Goal: Navigation & Orientation: Find specific page/section

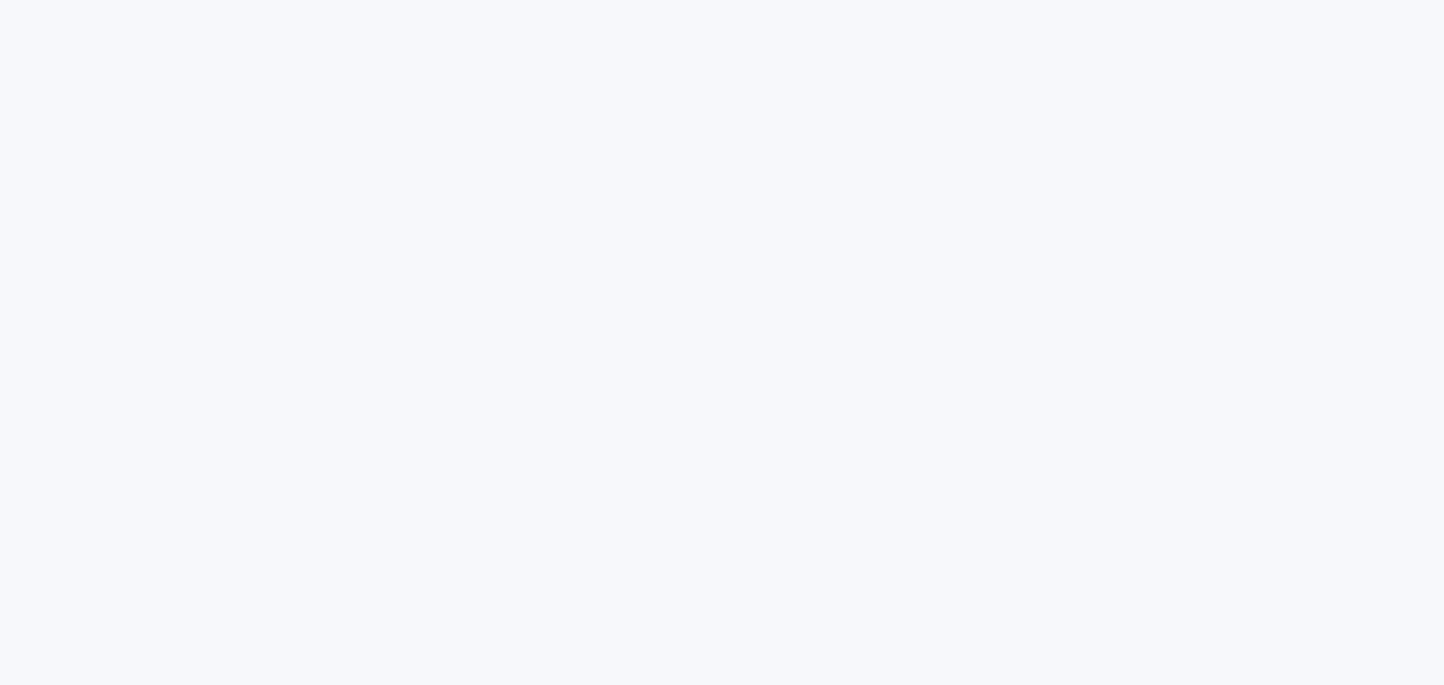
click at [465, 0] on html at bounding box center [722, 0] width 1444 height 0
click at [793, 0] on html at bounding box center [722, 0] width 1444 height 0
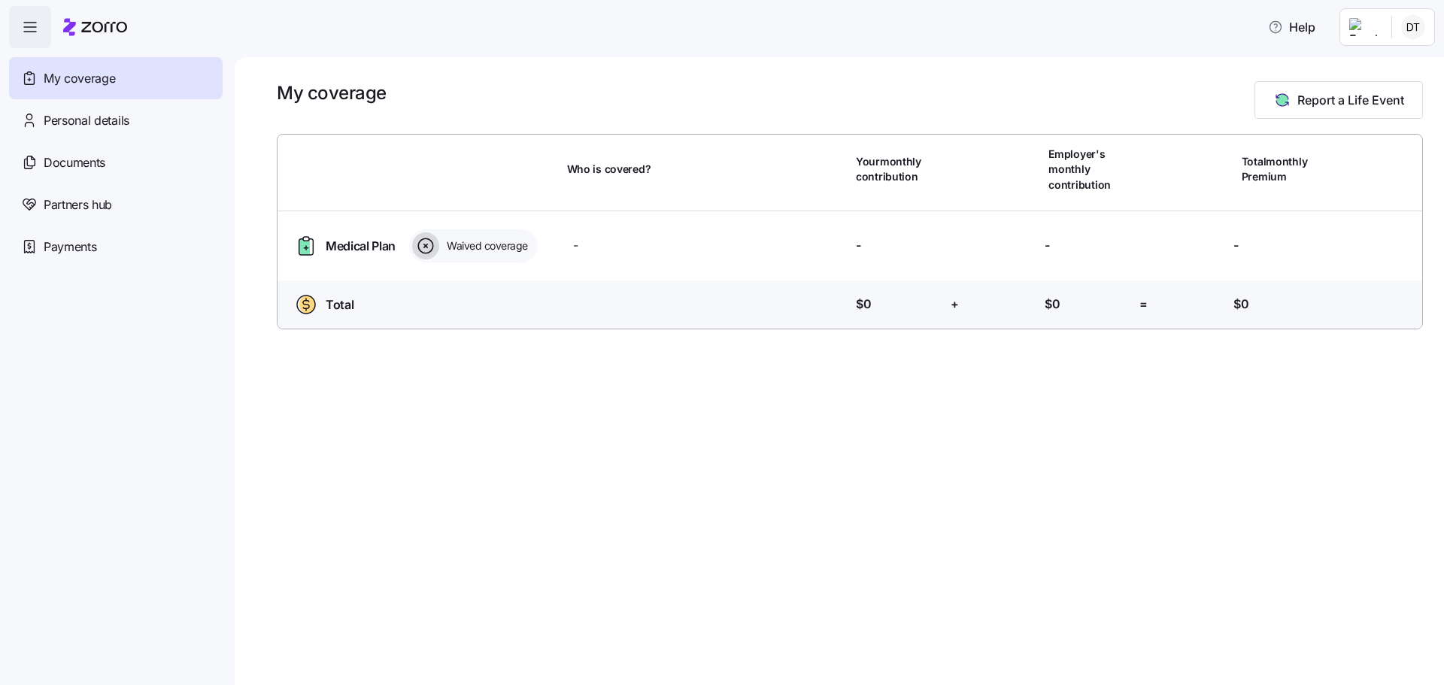
click at [369, 251] on span "Medical Plan" at bounding box center [361, 246] width 70 height 19
click at [325, 246] on div "Medical Plan" at bounding box center [344, 246] width 109 height 24
click at [302, 247] on icon at bounding box center [304, 247] width 11 height 16
click at [387, 247] on span "Medical Plan" at bounding box center [361, 246] width 70 height 19
click at [435, 243] on icon at bounding box center [425, 245] width 27 height 27
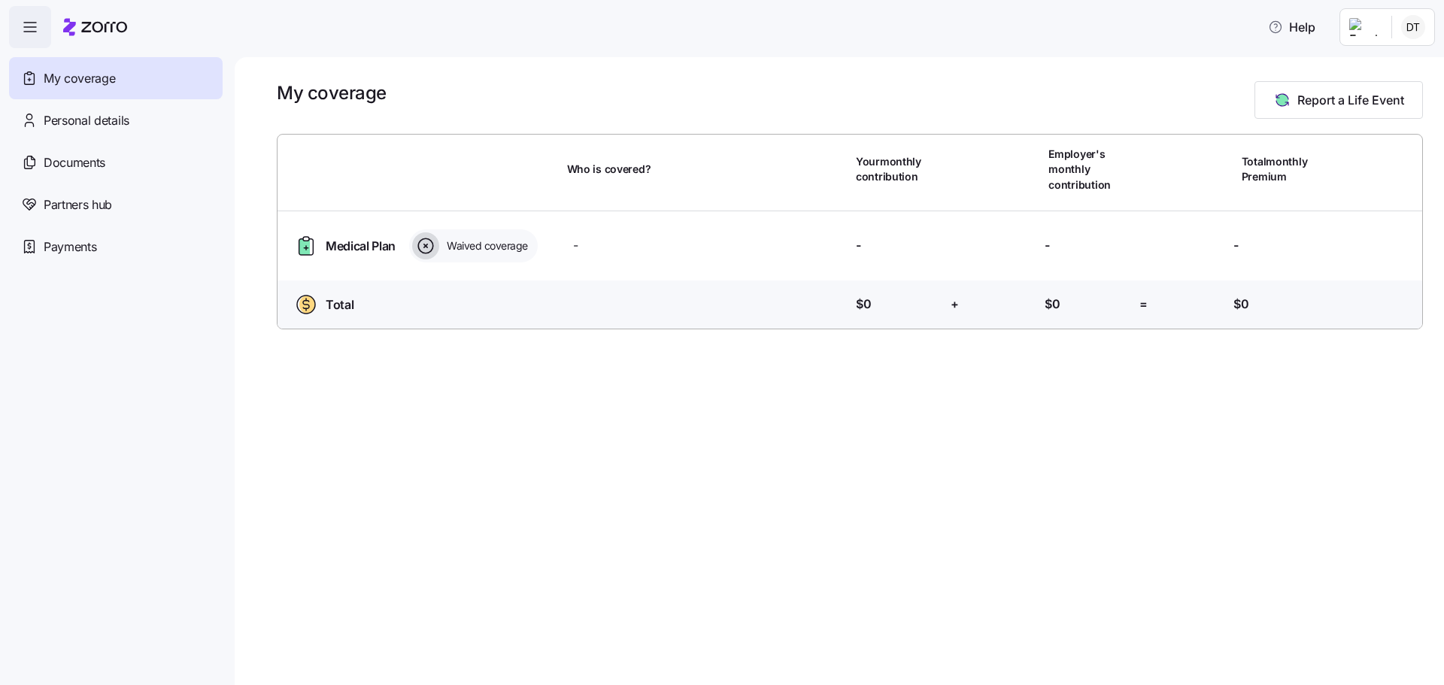
drag, startPoint x: 455, startPoint y: 241, endPoint x: 384, endPoint y: 244, distance: 70.8
click at [454, 241] on span "Waived coverage" at bounding box center [485, 245] width 86 height 15
drag, startPoint x: 384, startPoint y: 244, endPoint x: 452, endPoint y: 246, distance: 67.7
click at [389, 244] on span "Medical Plan" at bounding box center [361, 246] width 70 height 19
drag, startPoint x: 452, startPoint y: 246, endPoint x: 380, endPoint y: 266, distance: 75.0
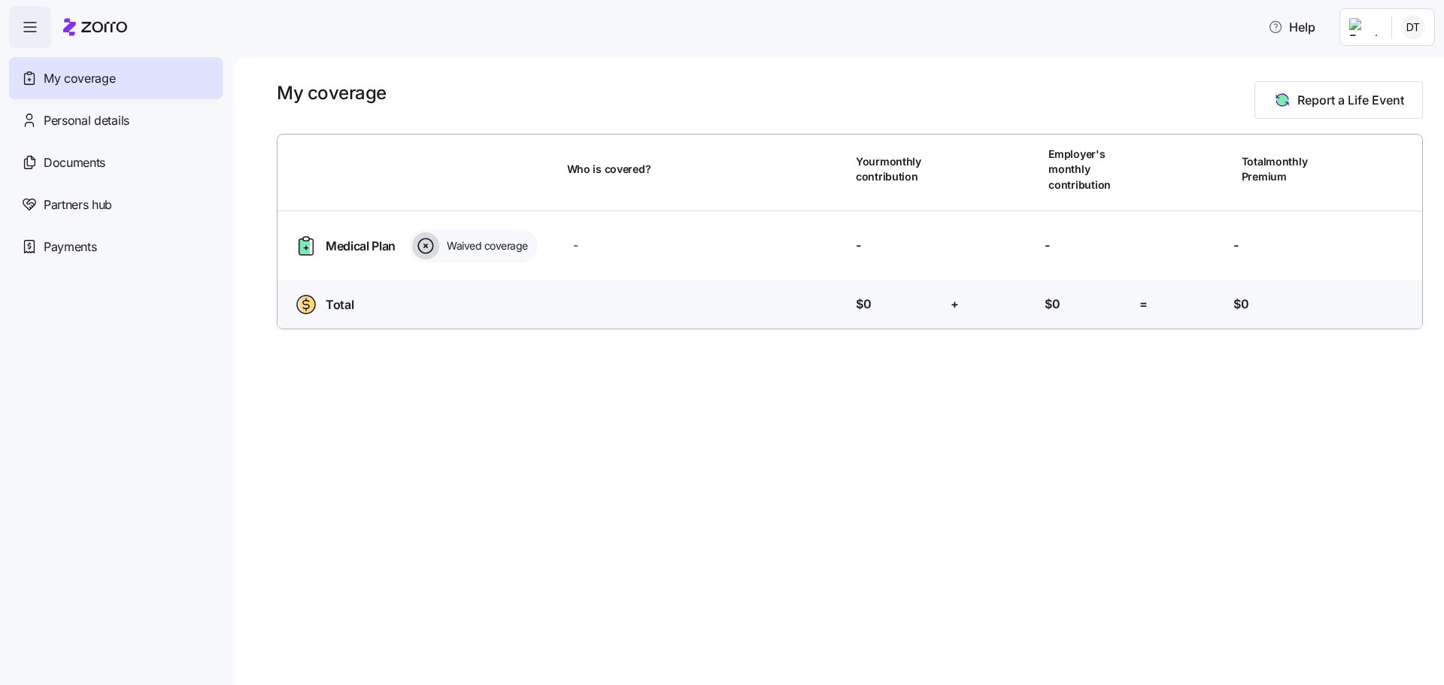
click at [427, 251] on div "Waived coverage" at bounding box center [473, 245] width 129 height 33
click at [319, 314] on div "Total" at bounding box center [323, 305] width 67 height 24
click at [375, 327] on div "Total Who is covered? Your contribution: $0 + Employer's contribution: $0 = Tot…" at bounding box center [850, 308] width 1157 height 54
drag, startPoint x: 419, startPoint y: 212, endPoint x: 321, endPoint y: 193, distance: 99.6
click at [411, 211] on div "Medical Plan Waived coverage Who is covered? - Your contribution: - Employer's …" at bounding box center [850, 245] width 1157 height 69
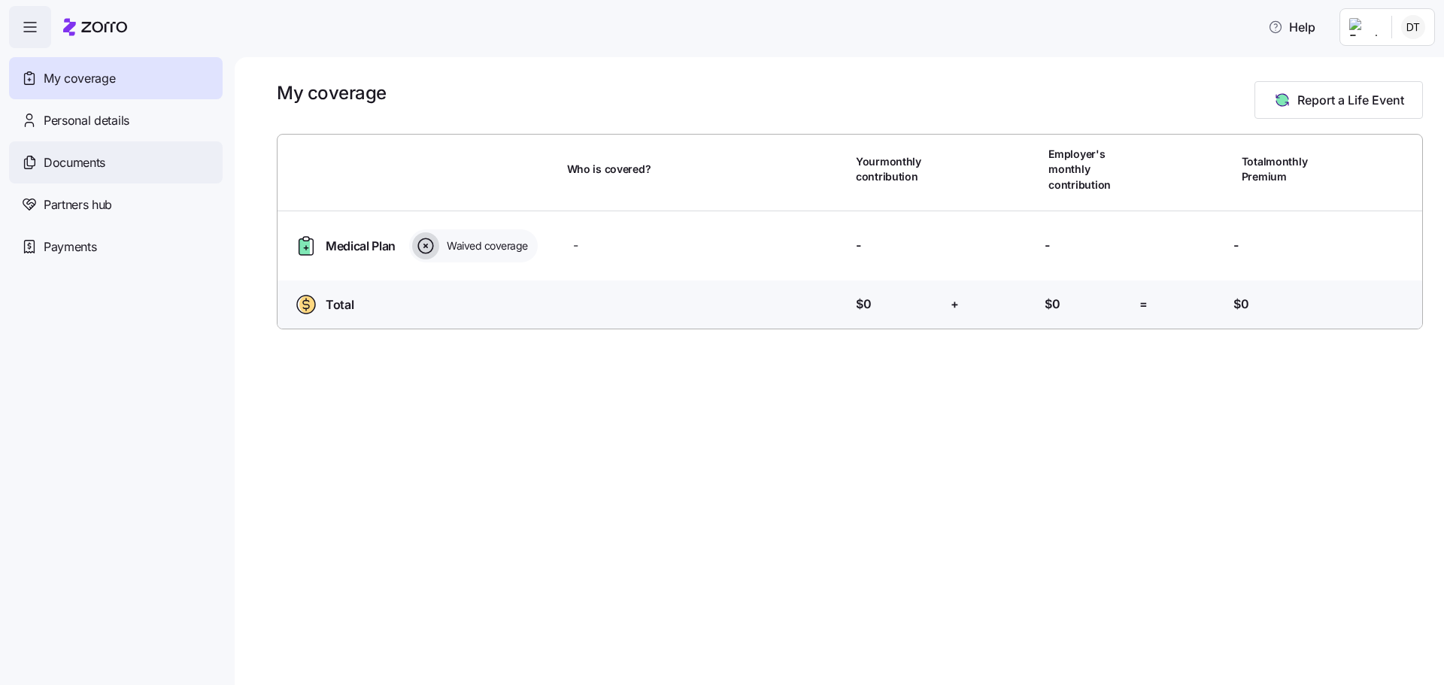
drag, startPoint x: 86, startPoint y: 182, endPoint x: 98, endPoint y: 183, distance: 11.3
click at [86, 182] on div "Documents" at bounding box center [116, 162] width 214 height 42
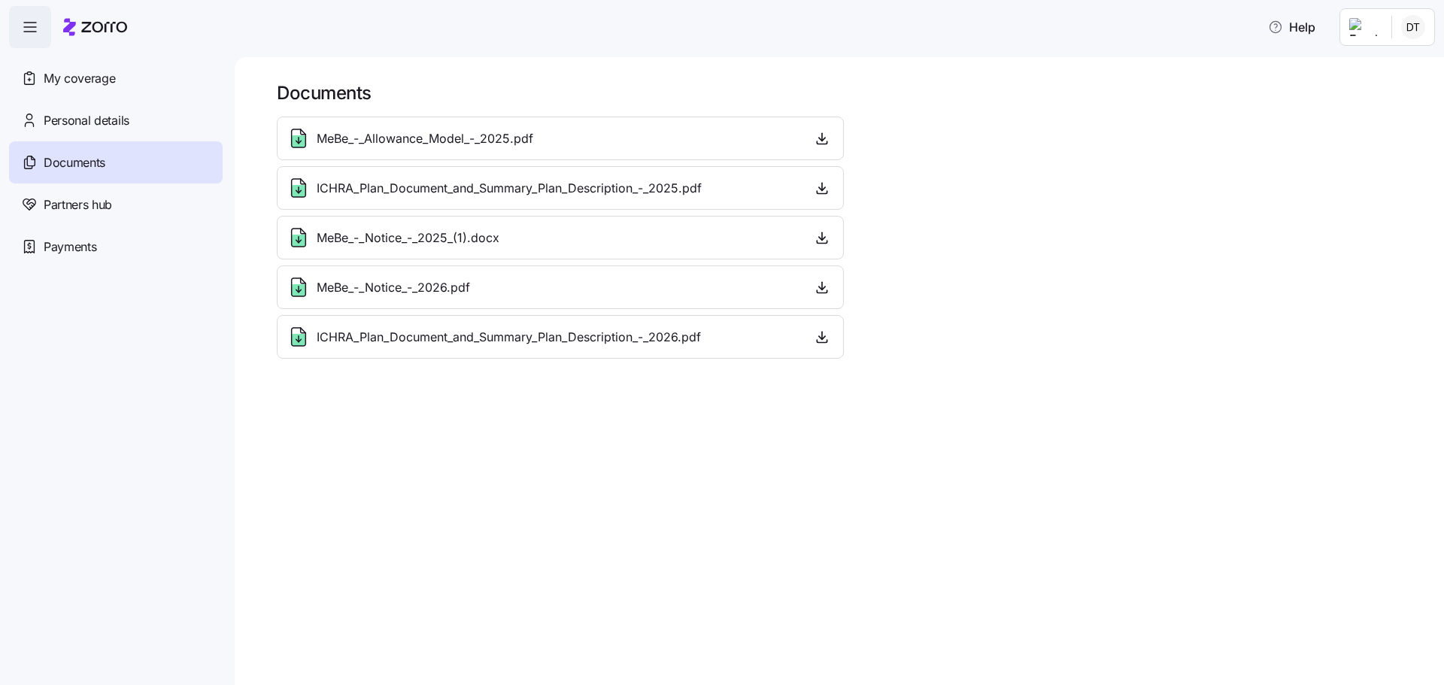
click at [100, 141] on div "Documents" at bounding box center [116, 162] width 214 height 42
click at [102, 130] on div "Personal details" at bounding box center [116, 120] width 214 height 42
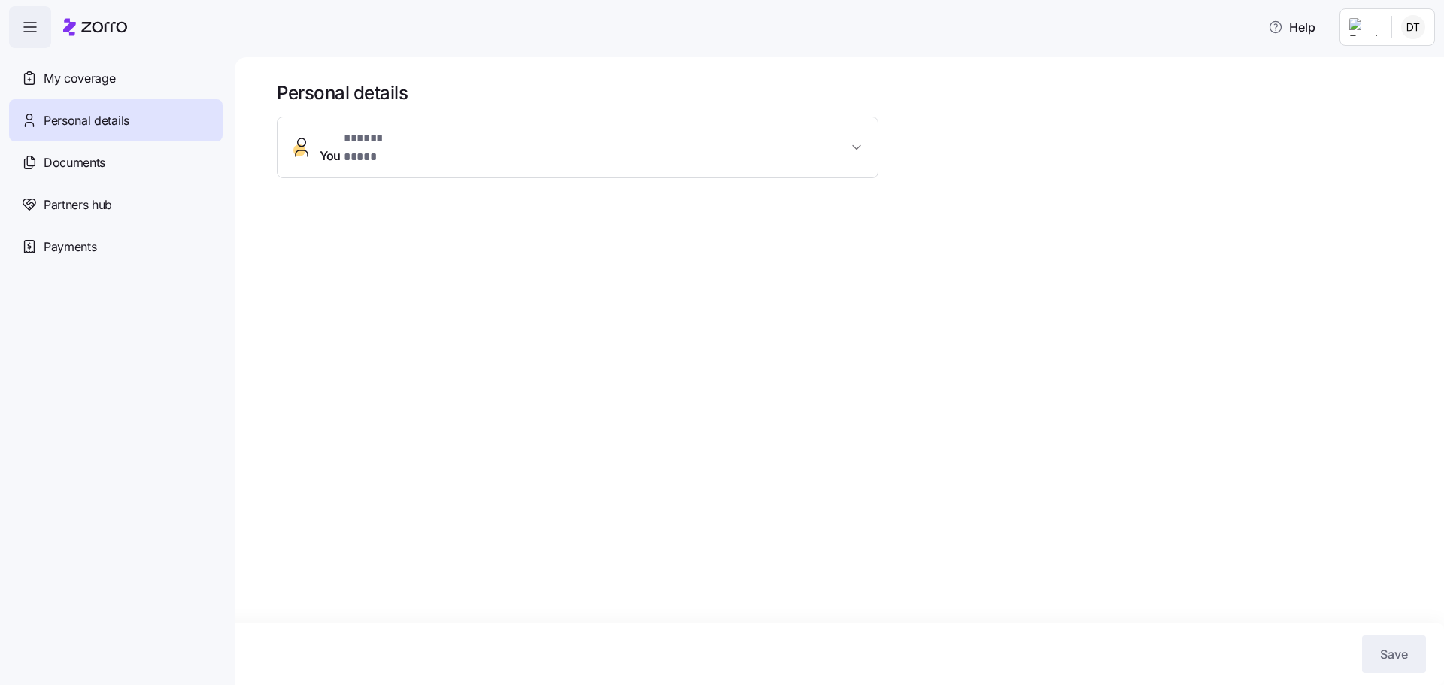
click at [378, 144] on span "* ***** **** *" at bounding box center [378, 138] width 68 height 19
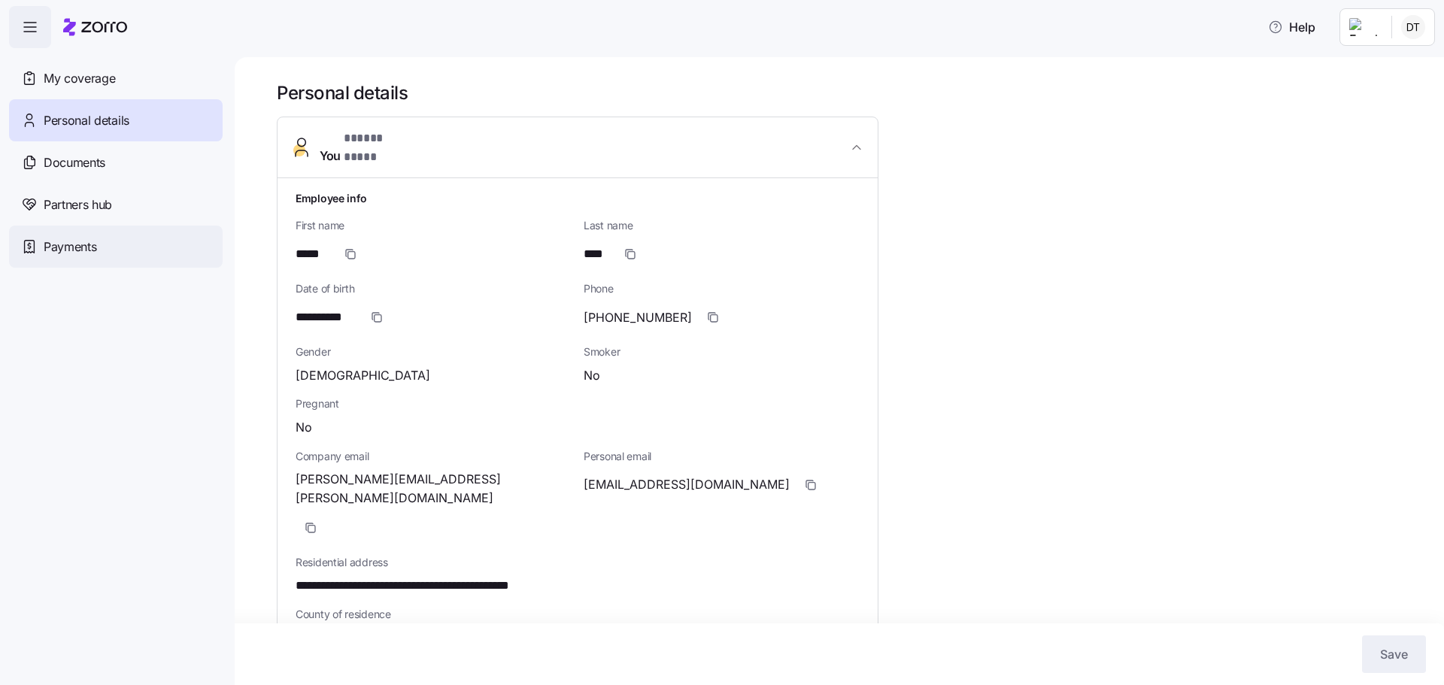
click at [138, 249] on div "Payments" at bounding box center [116, 247] width 214 height 42
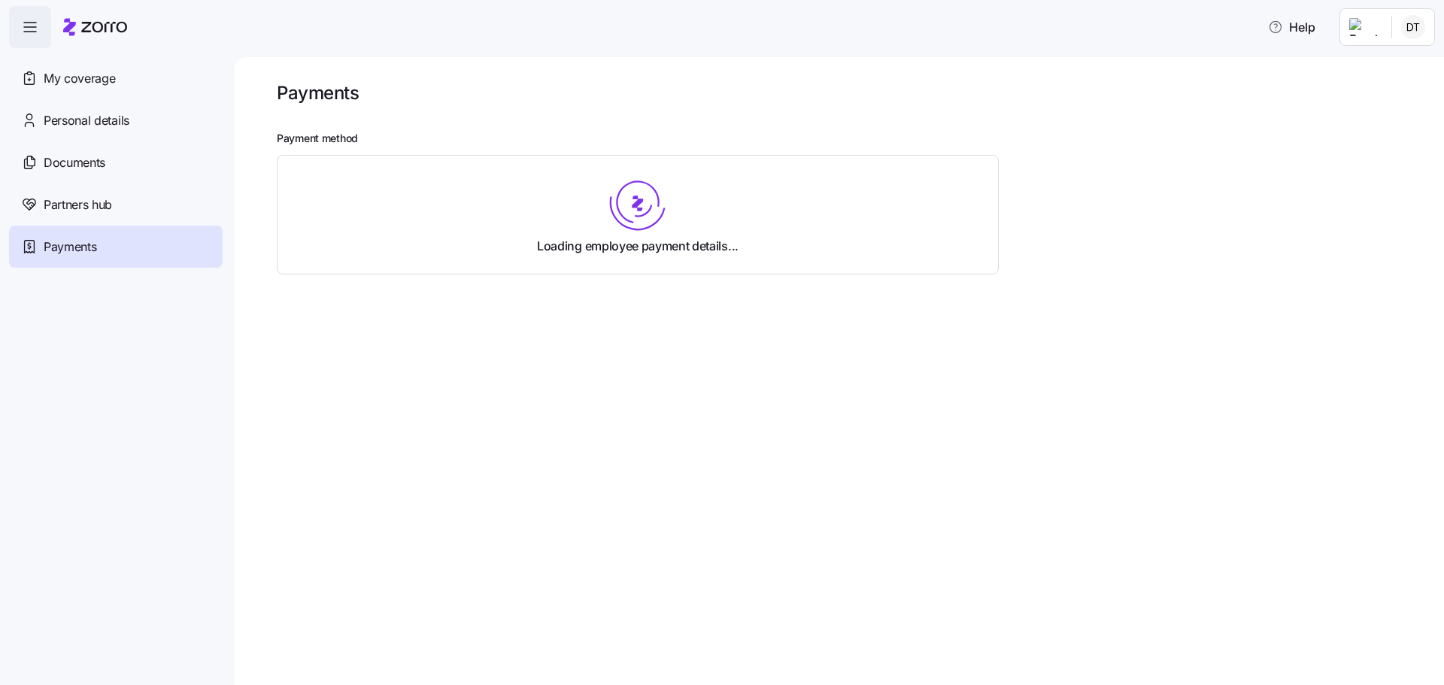
click at [111, 210] on span "Partners hub" at bounding box center [78, 205] width 68 height 19
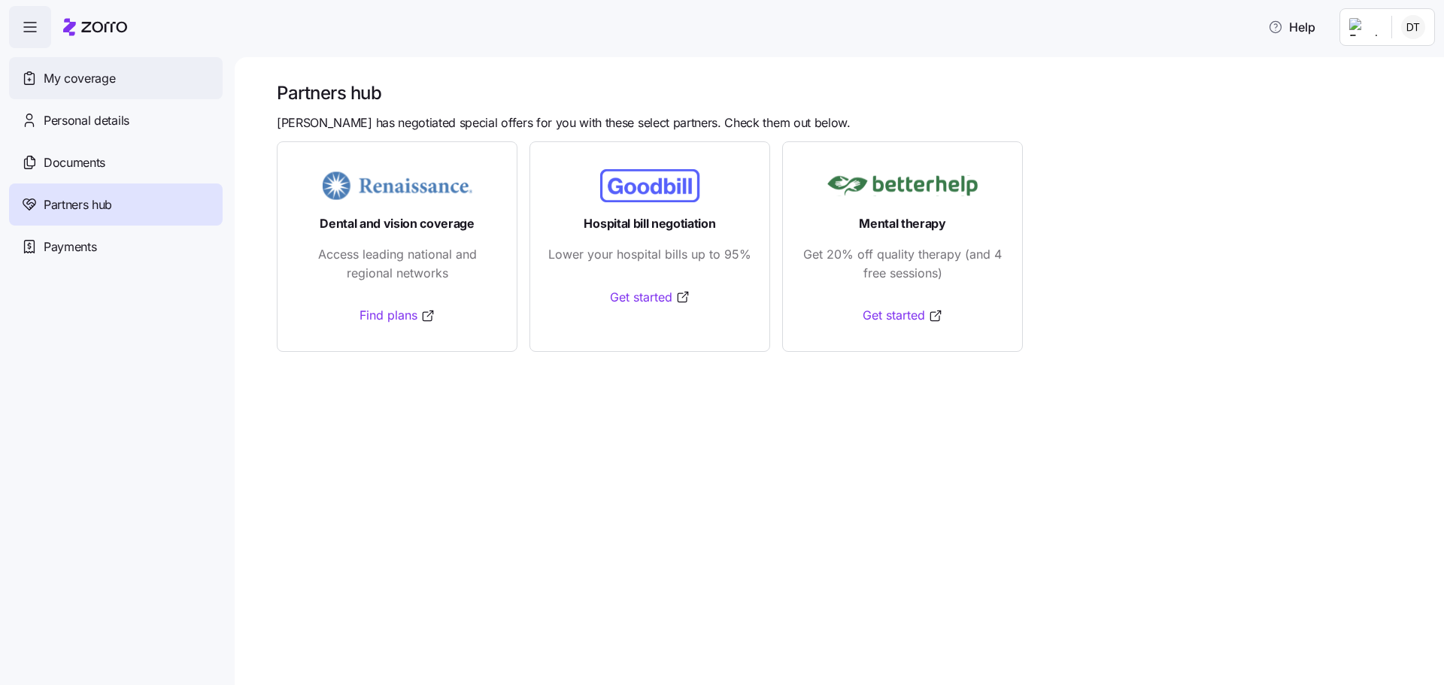
click at [77, 87] on span "My coverage" at bounding box center [79, 78] width 71 height 19
